Goal: Information Seeking & Learning: Learn about a topic

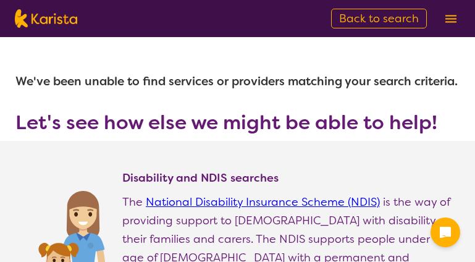
select select "[MEDICAL_DATA]"
select select "EC"
select select "NDIS"
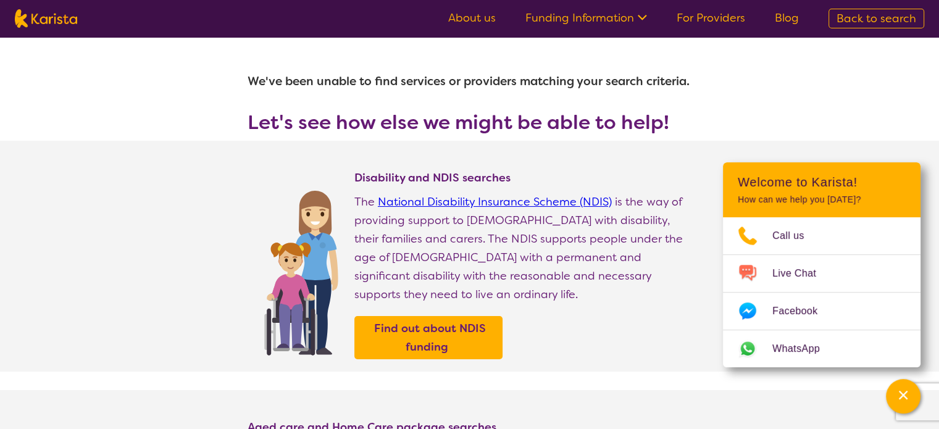
click at [474, 24] on link "Funding Information" at bounding box center [586, 17] width 122 height 15
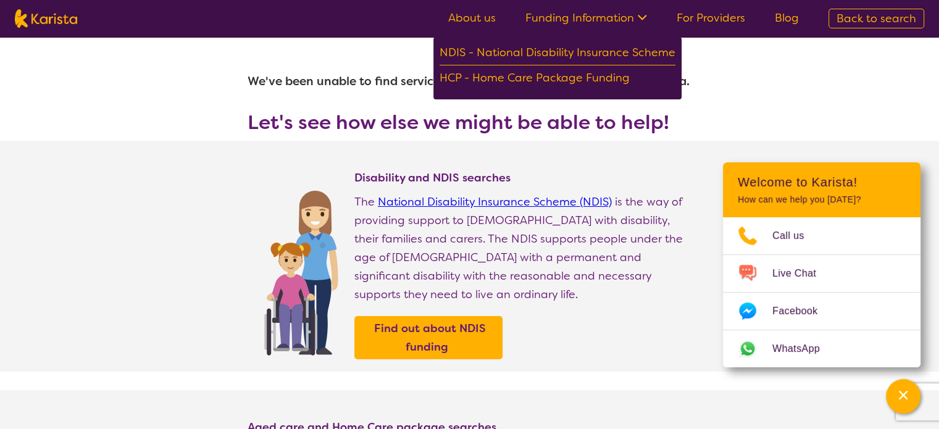
click at [56, 17] on img at bounding box center [46, 18] width 62 height 19
select select "Allied Health Assistant"
select select "EC"
select select "NDIS"
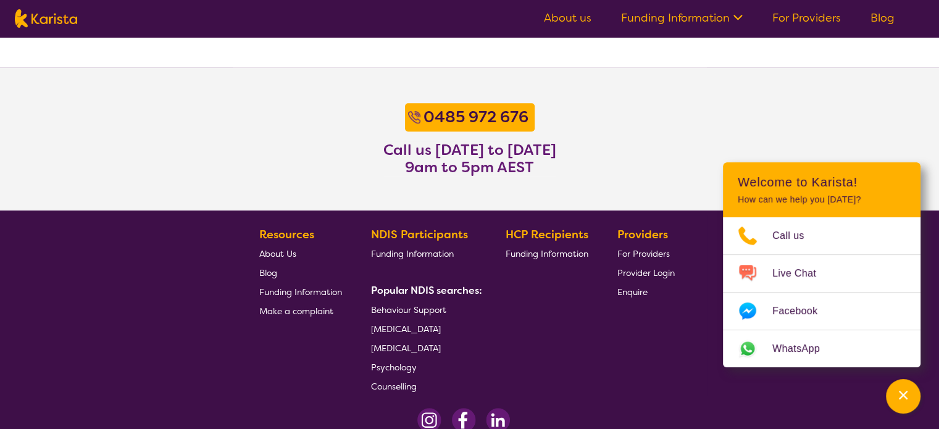
scroll to position [1045, 0]
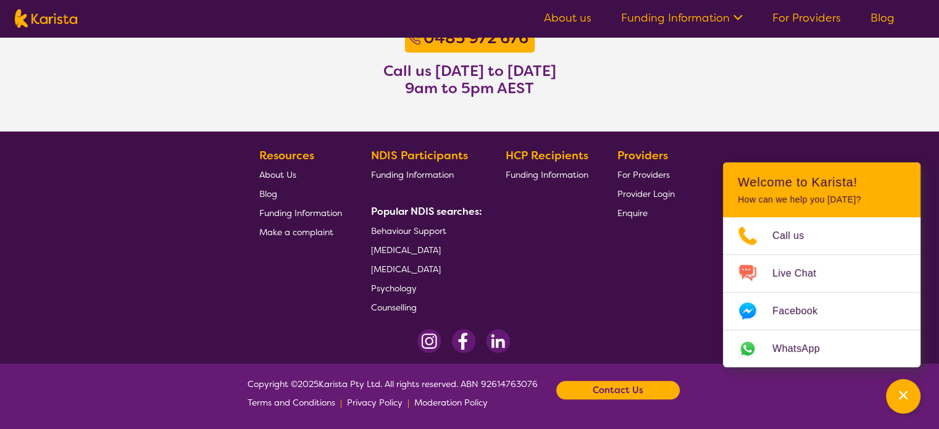
click at [416, 261] on span "[MEDICAL_DATA]" at bounding box center [406, 269] width 70 height 11
